Goal: Information Seeking & Learning: Check status

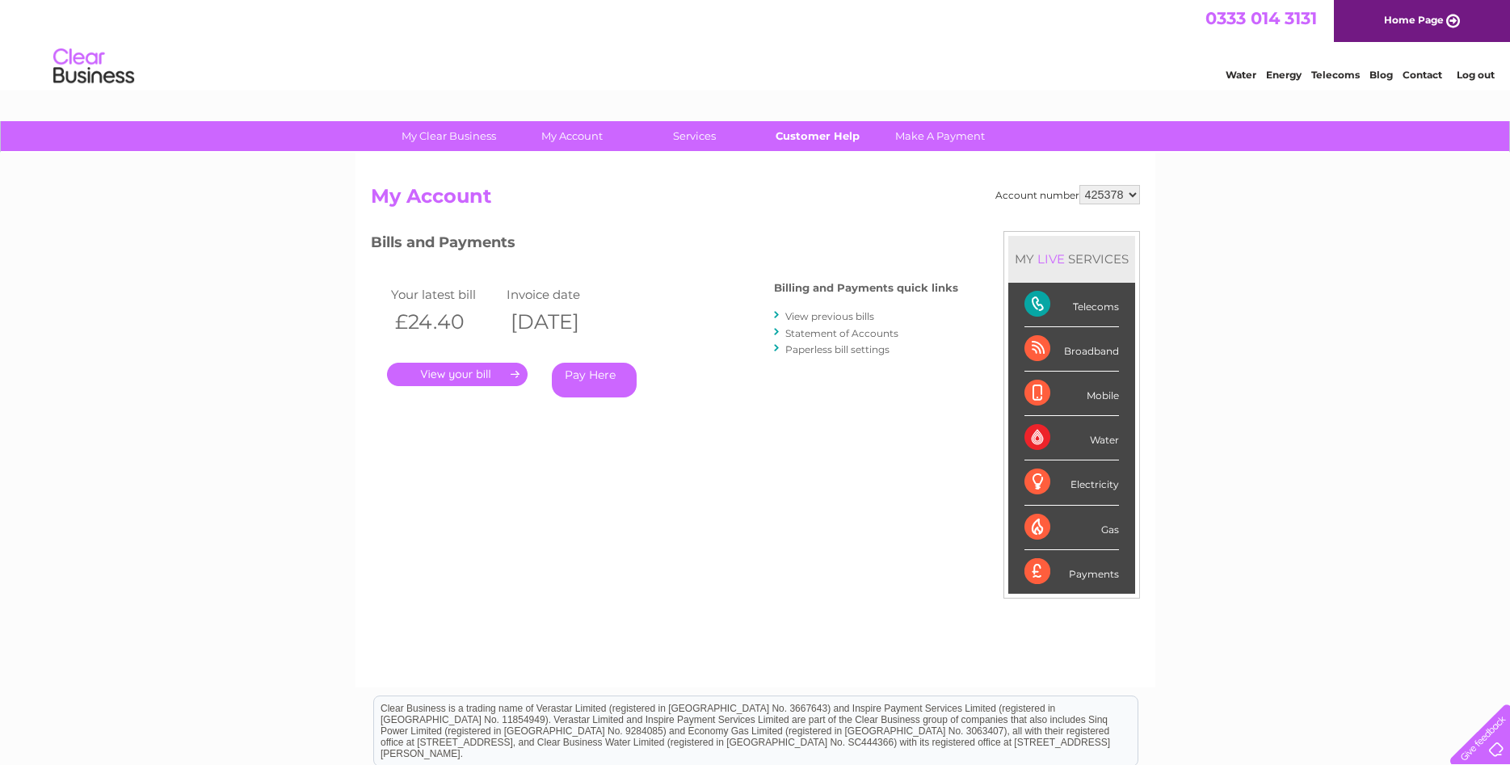
click at [788, 131] on link "Customer Help" at bounding box center [817, 136] width 133 height 30
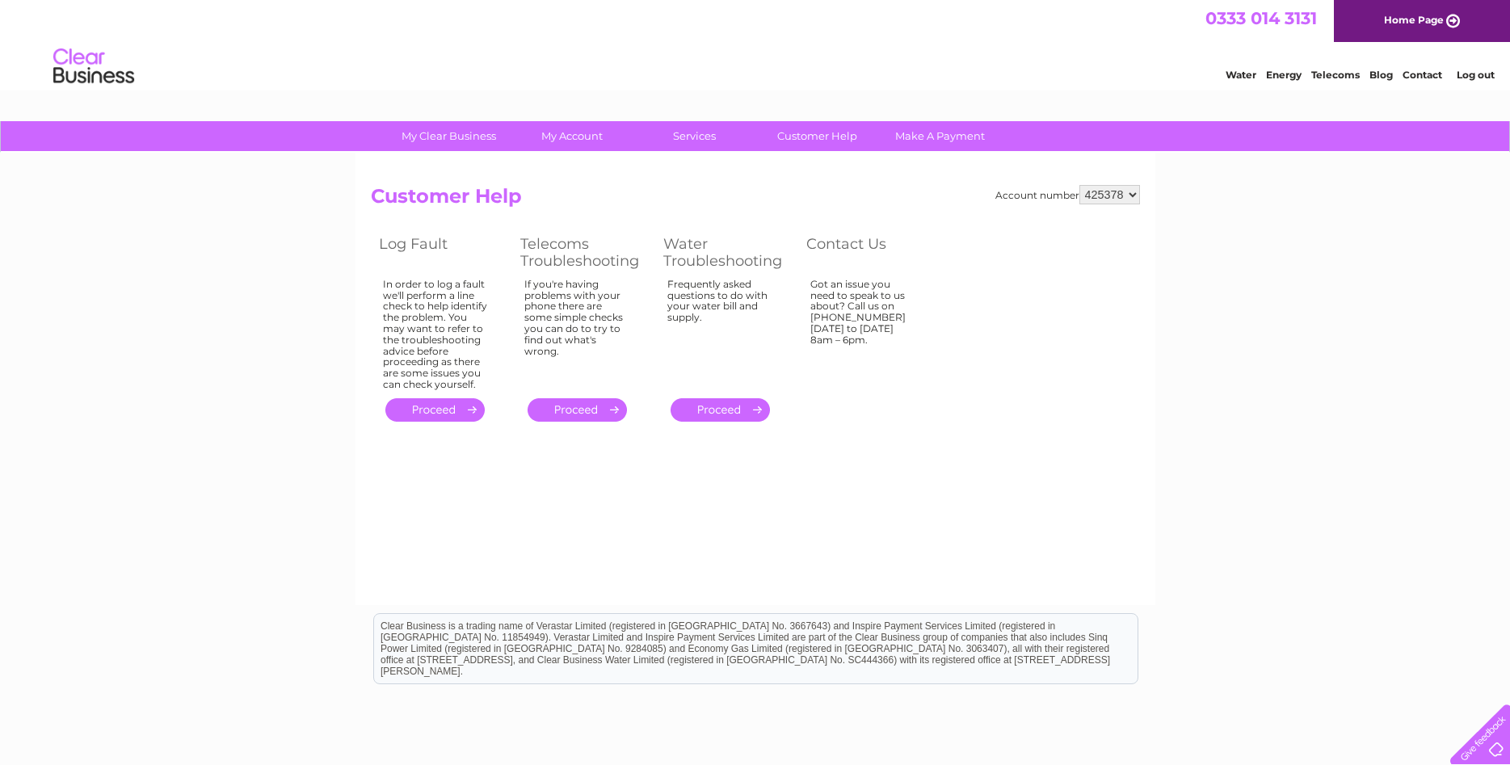
click at [414, 407] on link "." at bounding box center [434, 409] width 99 height 23
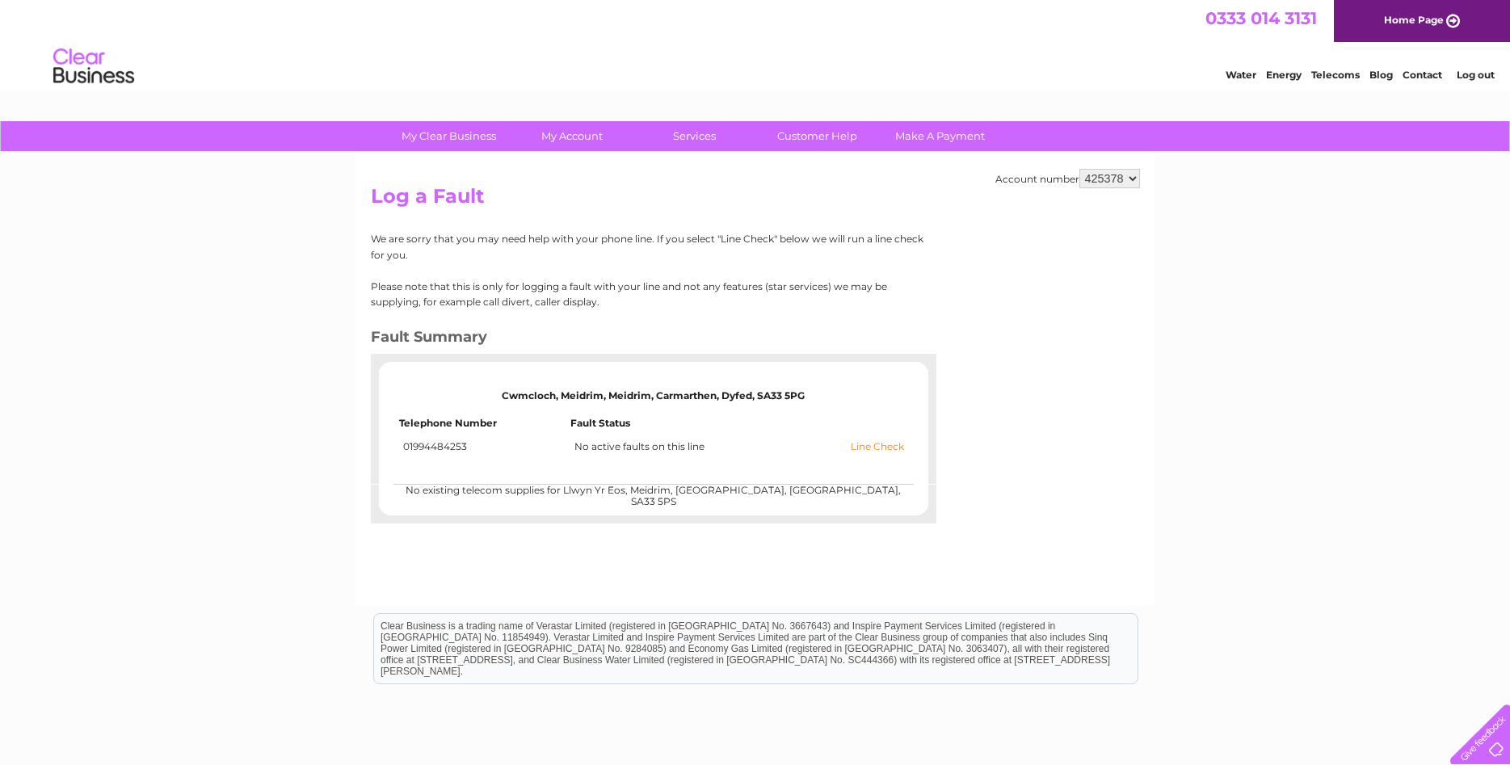
click at [880, 445] on link "Line Check" at bounding box center [877, 446] width 53 height 11
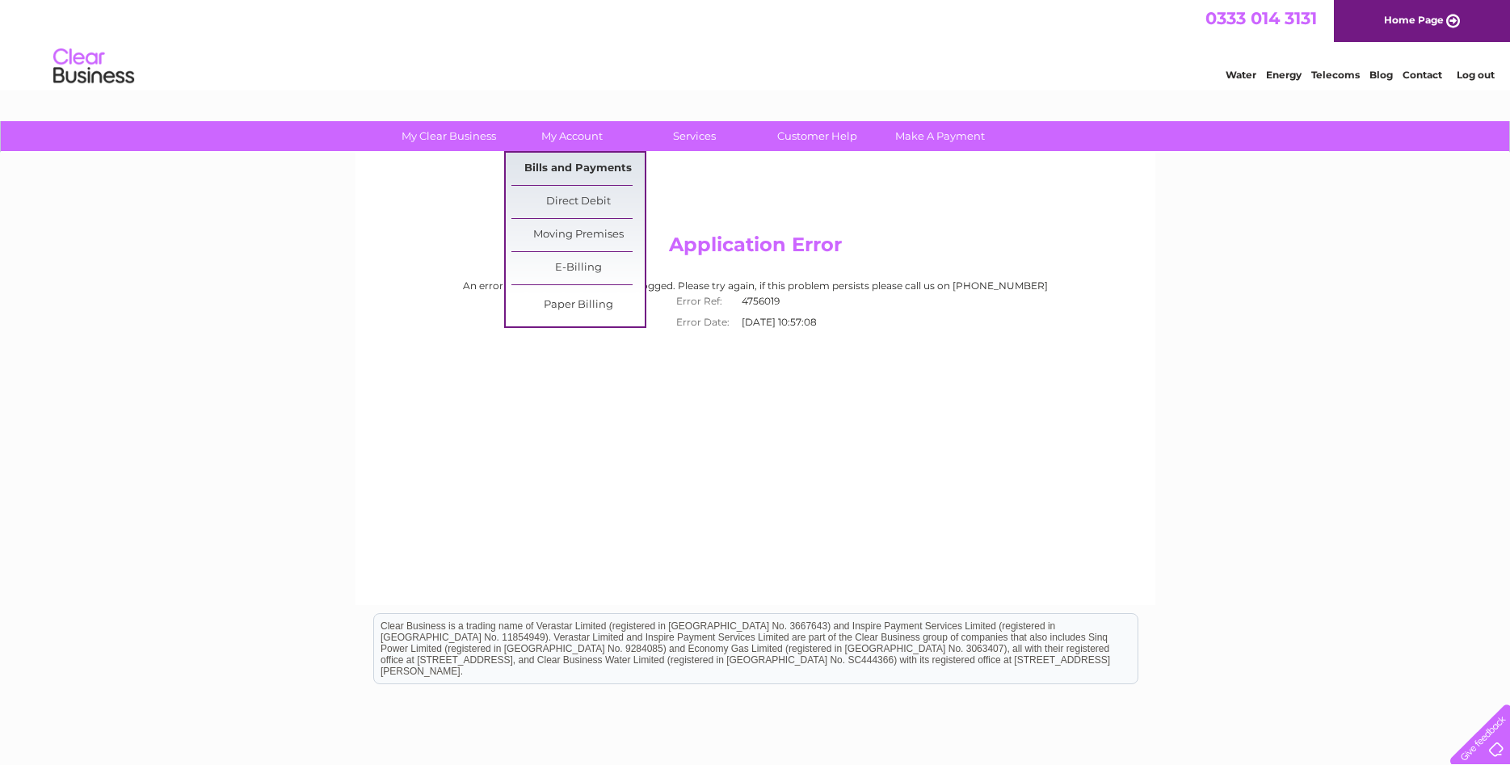
click at [549, 162] on link "Bills and Payments" at bounding box center [577, 169] width 133 height 32
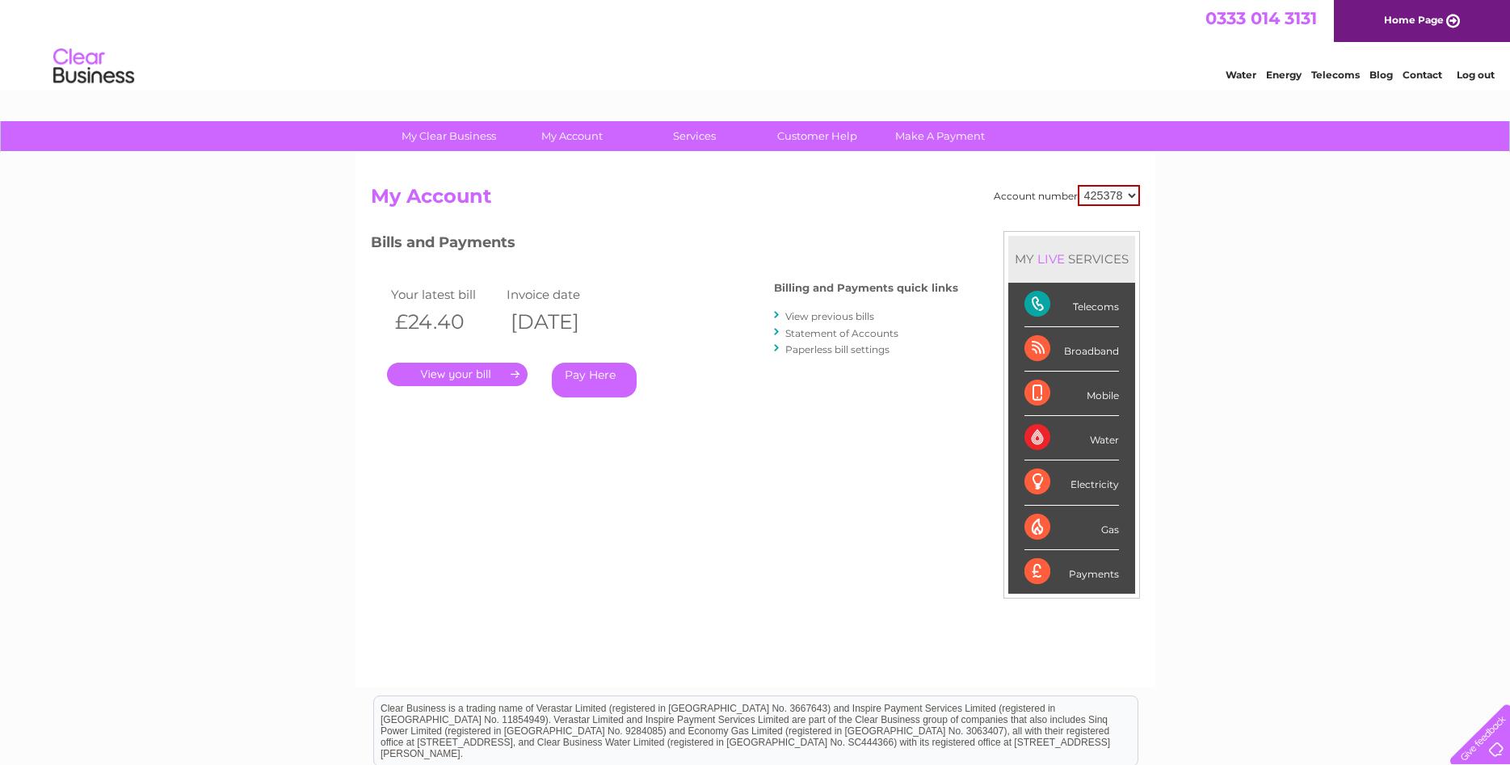
click at [473, 368] on link "." at bounding box center [457, 374] width 141 height 23
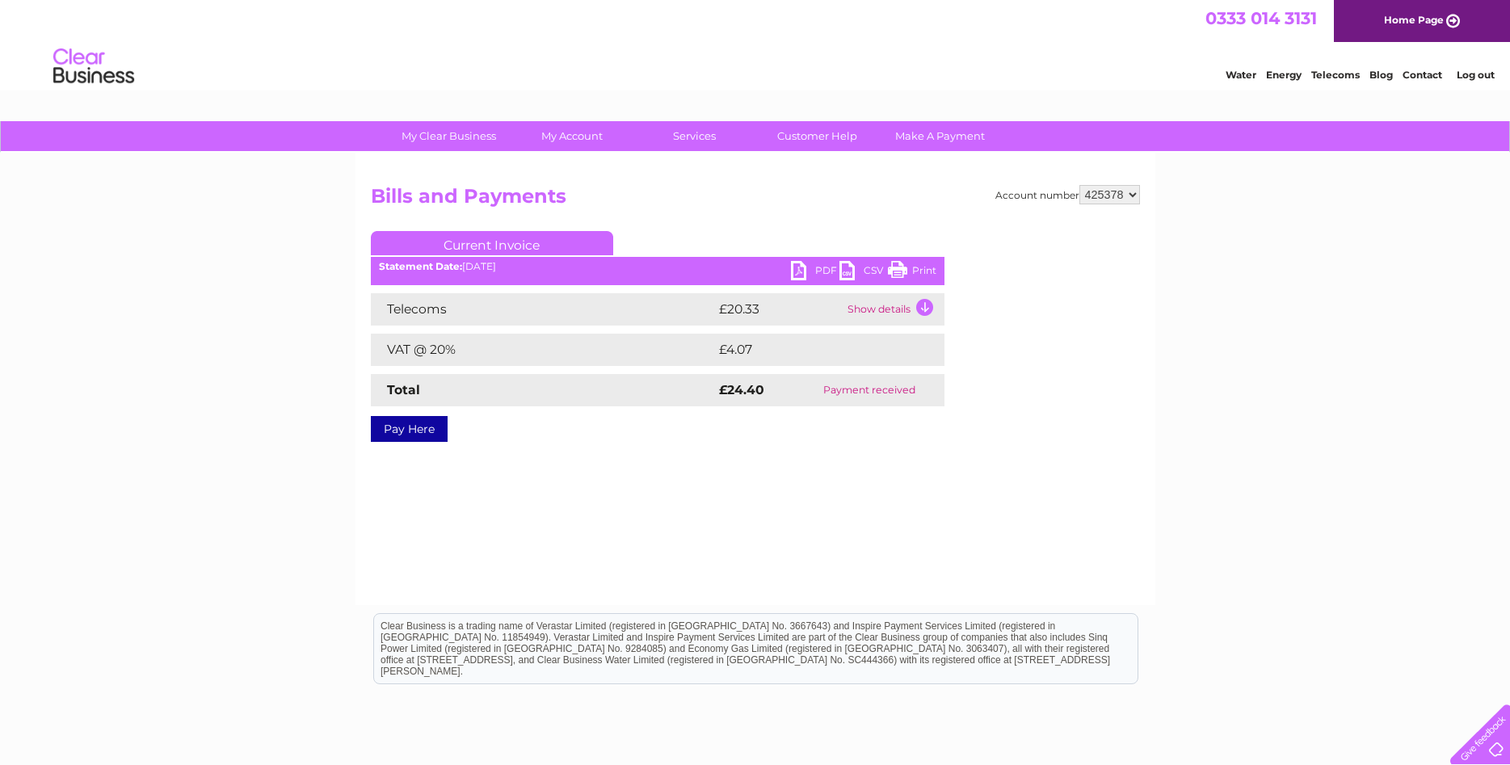
click at [810, 270] on link "PDF" at bounding box center [815, 272] width 48 height 23
click at [1416, 76] on link "Contact" at bounding box center [1423, 75] width 40 height 12
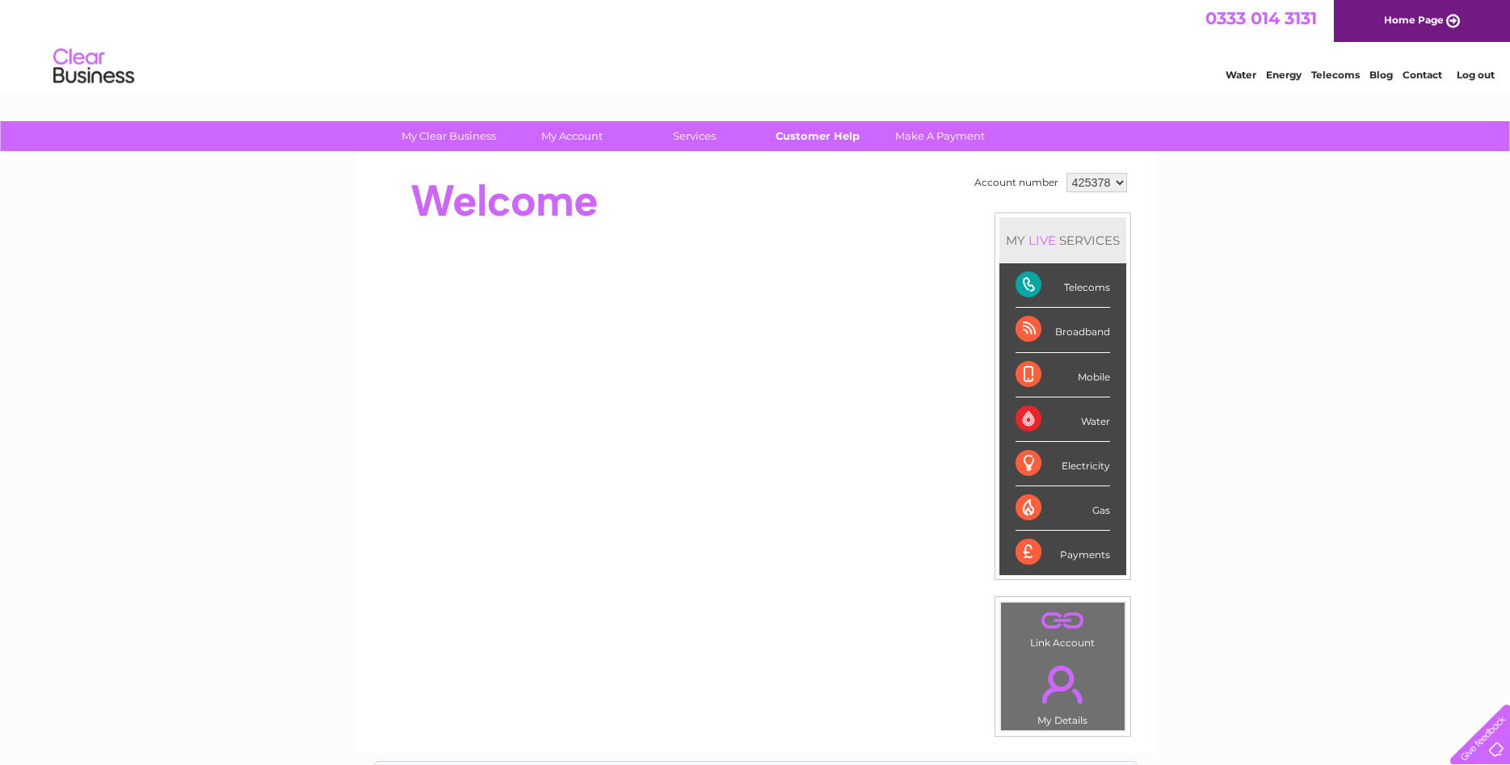
click at [825, 129] on link "Customer Help" at bounding box center [817, 136] width 133 height 30
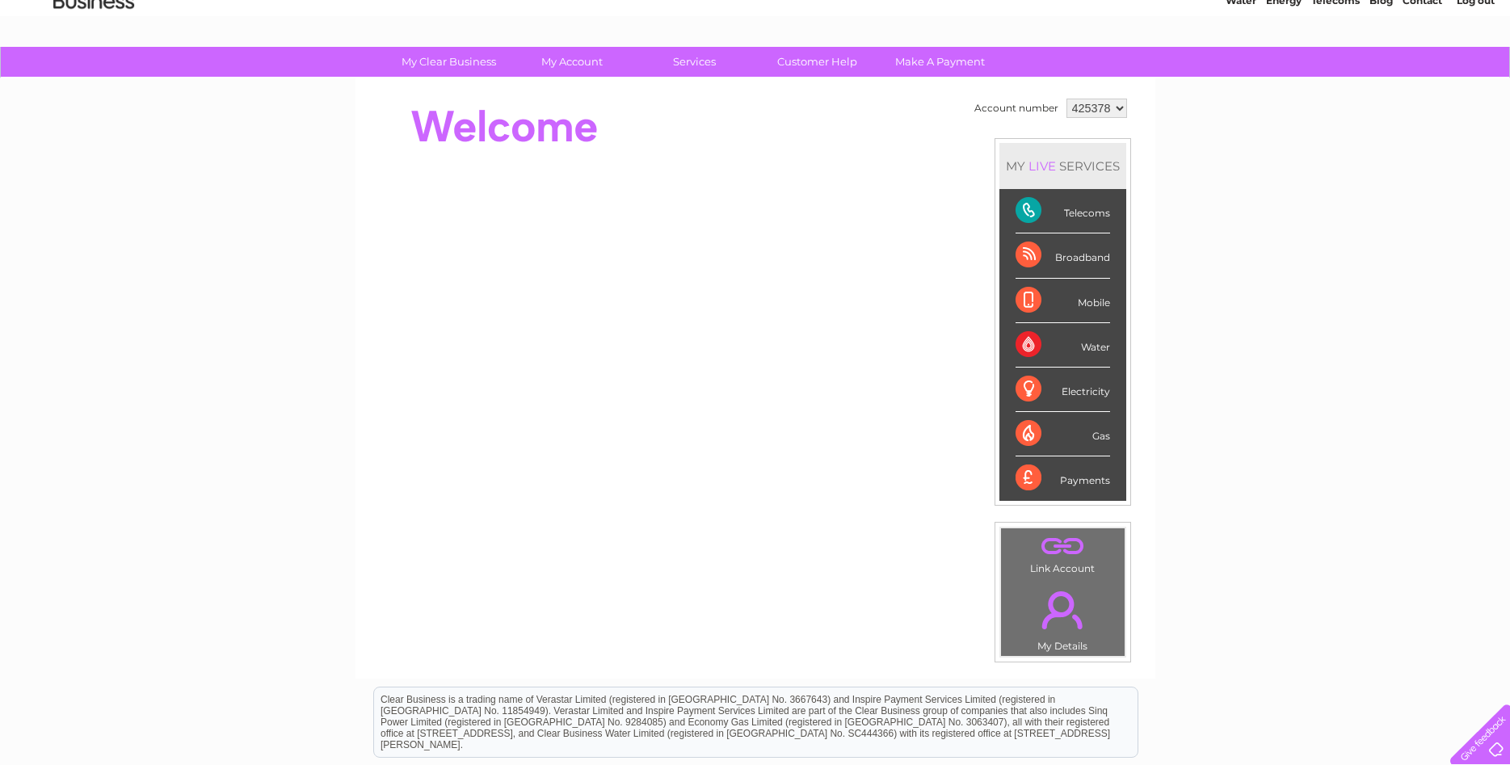
scroll to position [28, 0]
